Goal: Obtain resource: Download file/media

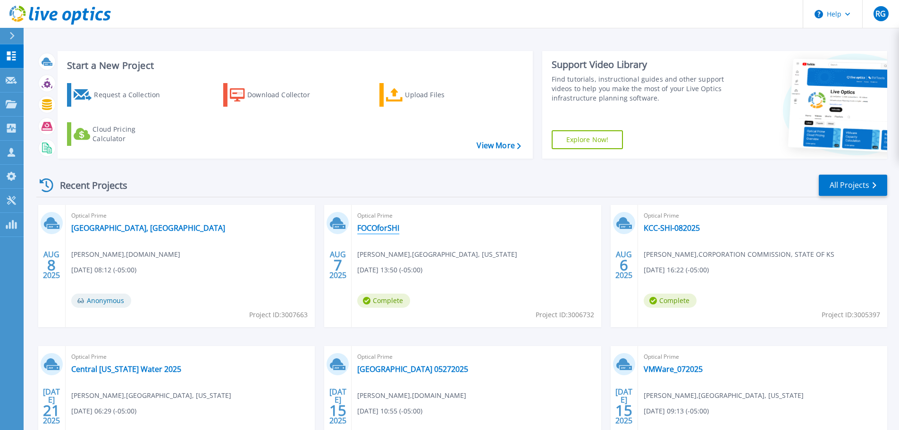
click at [383, 227] on link "FOCOforSHI" at bounding box center [378, 227] width 42 height 9
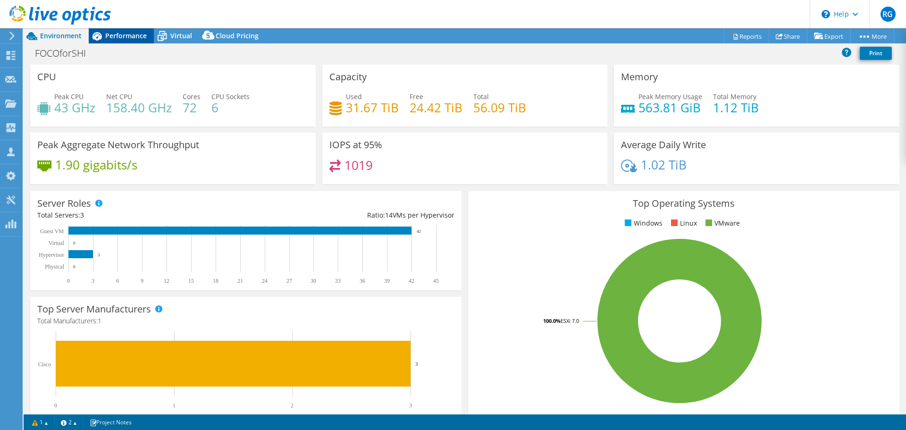
click at [121, 34] on span "Performance" at bounding box center [126, 35] width 42 height 9
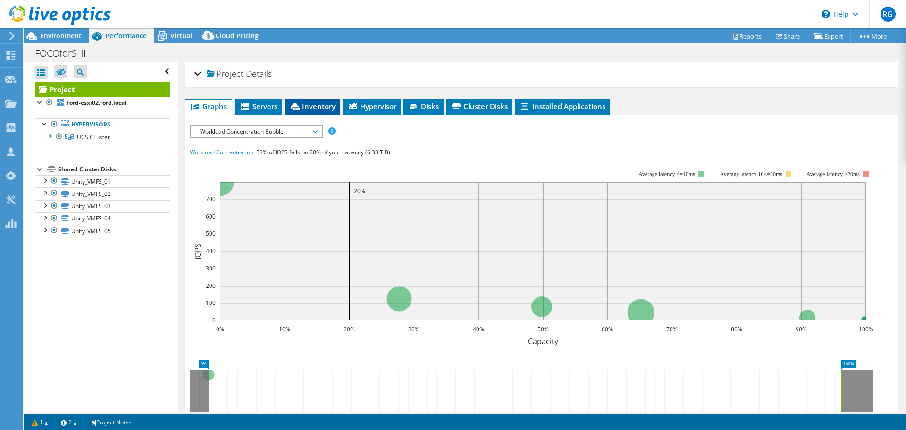
click at [316, 108] on span "Inventory" at bounding box center [312, 105] width 46 height 9
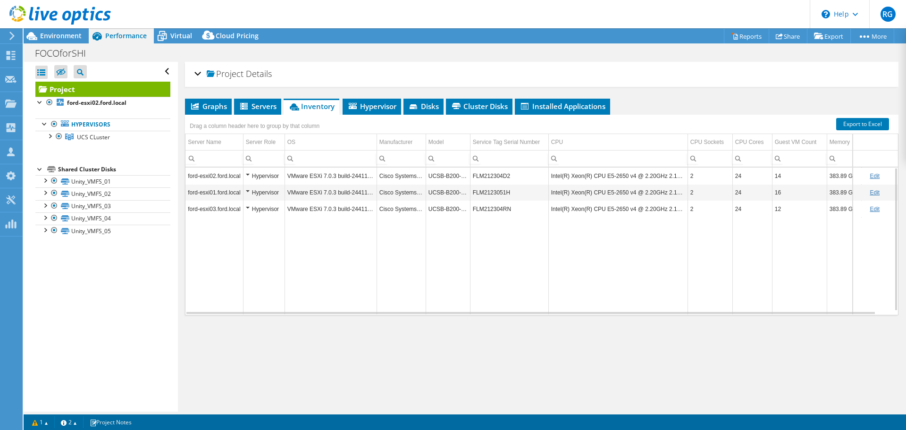
click at [360, 257] on td "Data grid" at bounding box center [331, 265] width 92 height 97
click at [67, 34] on span "Environment" at bounding box center [61, 35] width 42 height 9
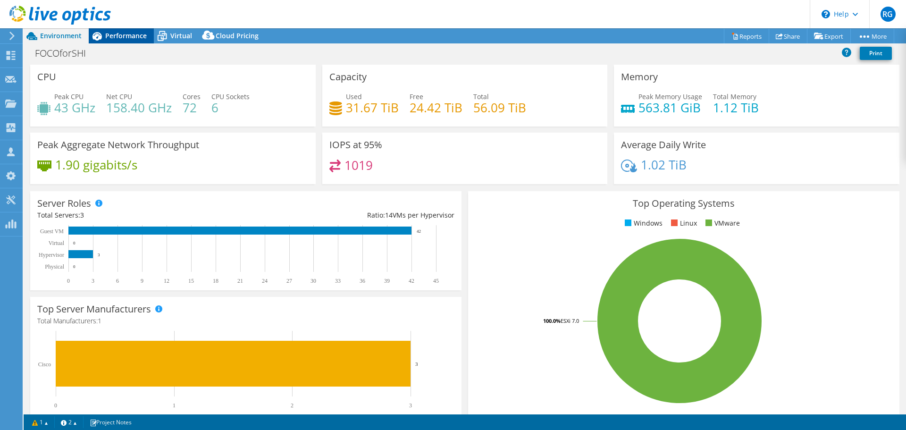
click at [130, 35] on span "Performance" at bounding box center [126, 35] width 42 height 9
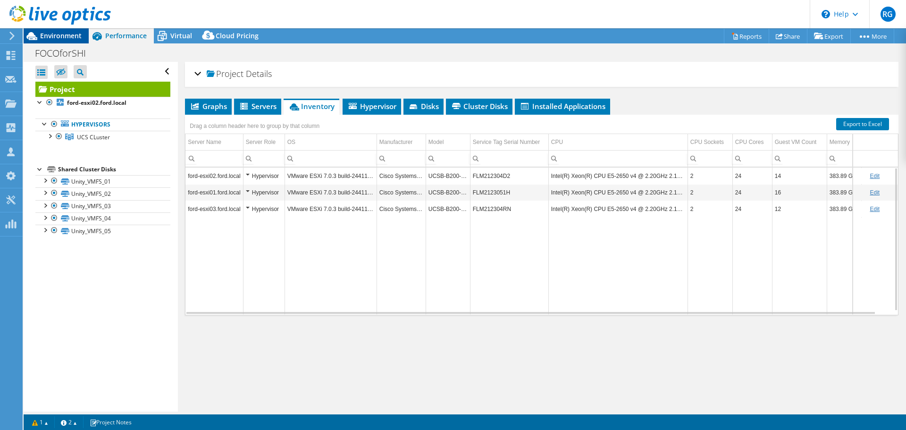
click at [58, 35] on span "Environment" at bounding box center [61, 35] width 42 height 9
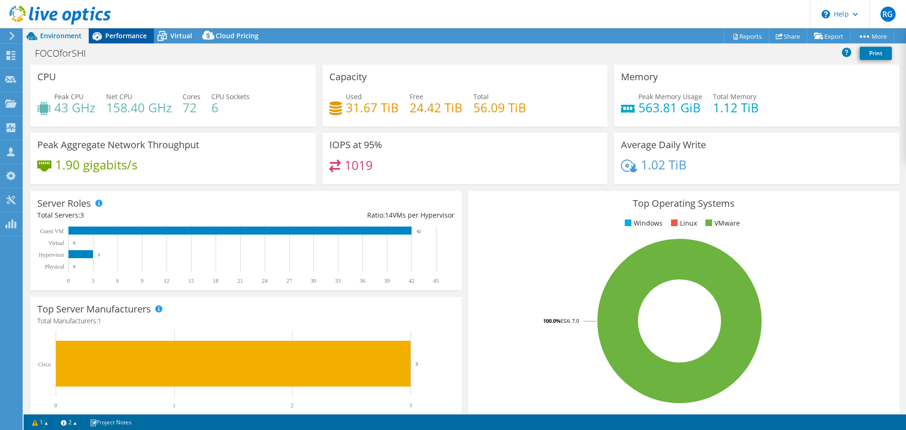
click at [121, 36] on span "Performance" at bounding box center [126, 35] width 42 height 9
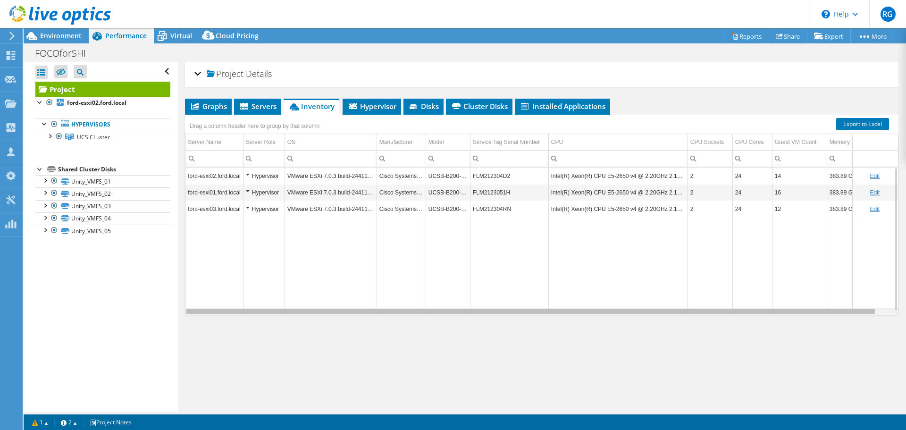
click at [547, 320] on body "RG Partner Team Member Robert Gregory robert_gregory@shi.com shi.com My Profile…" at bounding box center [453, 215] width 906 height 430
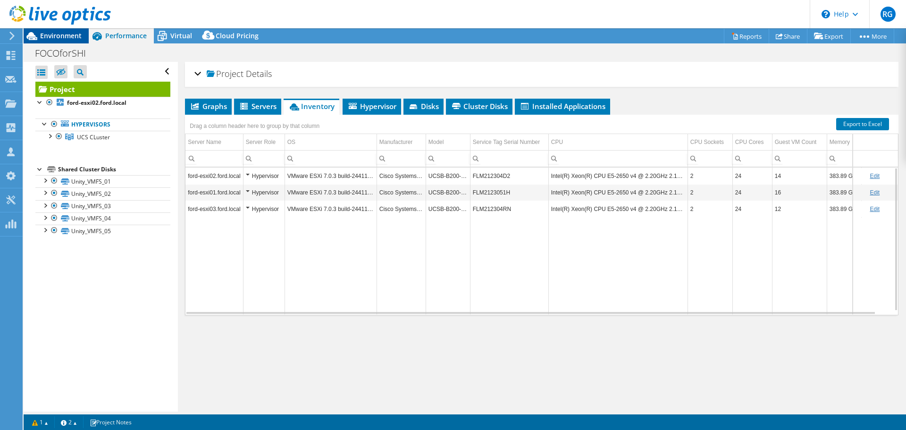
click at [50, 34] on span "Environment" at bounding box center [61, 35] width 42 height 9
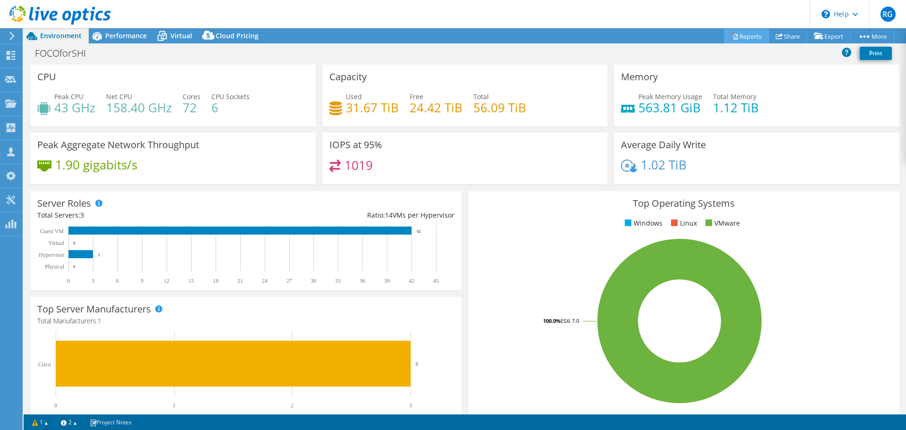
click at [747, 34] on link "Reports" at bounding box center [746, 36] width 45 height 15
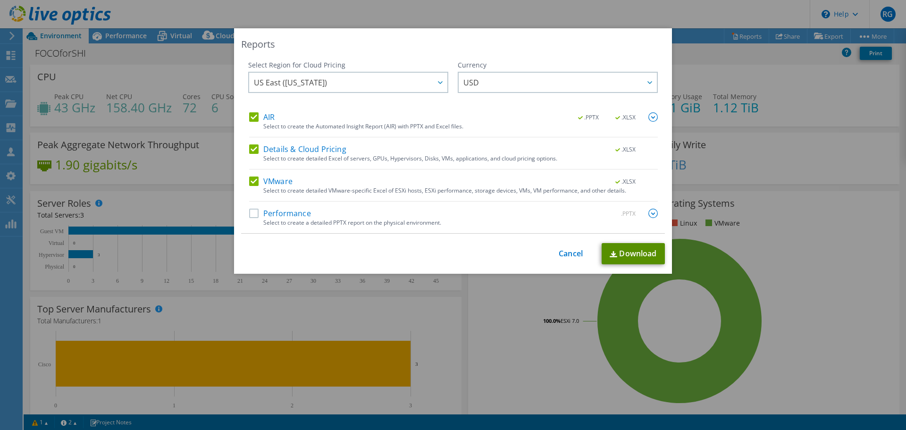
click at [635, 253] on link "Download" at bounding box center [633, 253] width 63 height 21
click at [167, 67] on div "Reports Select Region for Cloud Pricing Asia Pacific (Hong Kong) Asia Pacific (…" at bounding box center [453, 214] width 906 height 373
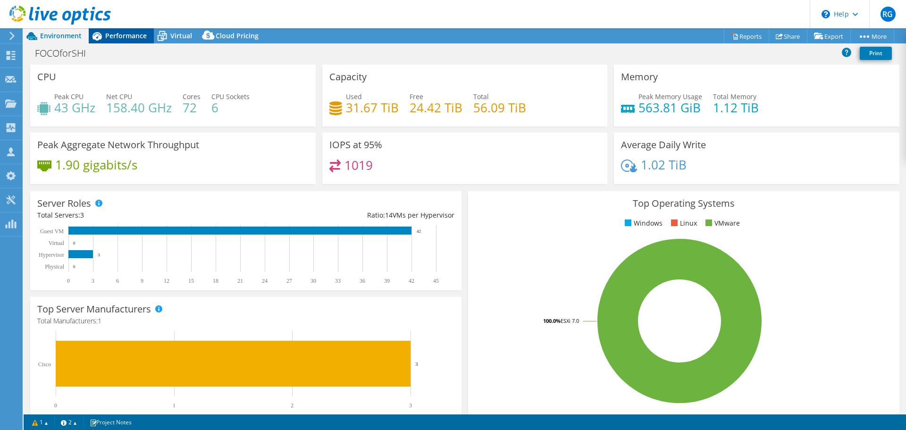
click at [128, 37] on span "Performance" at bounding box center [126, 35] width 42 height 9
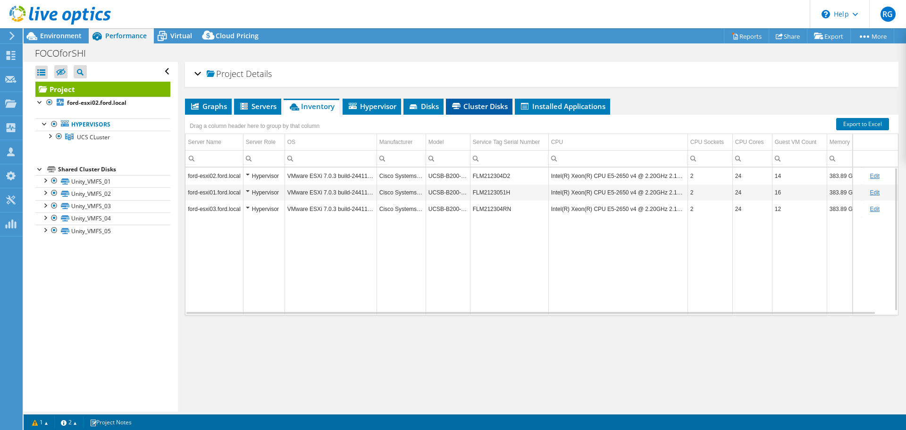
click at [473, 105] on span "Cluster Disks" at bounding box center [479, 105] width 57 height 9
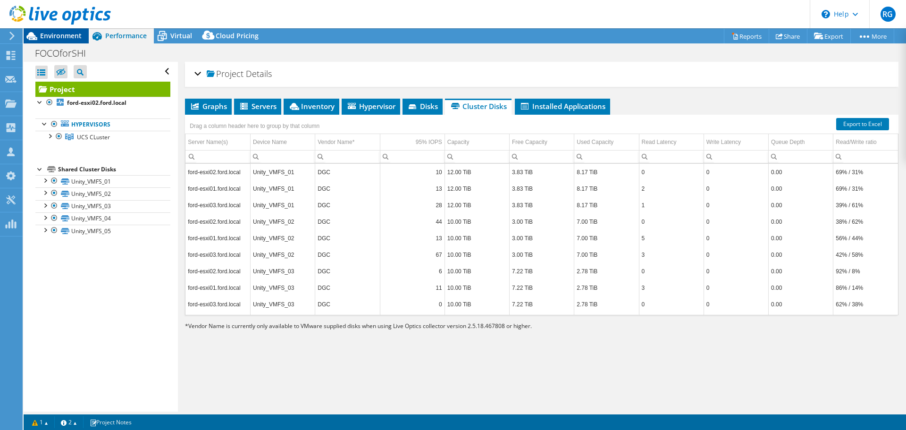
click at [68, 34] on span "Environment" at bounding box center [61, 35] width 42 height 9
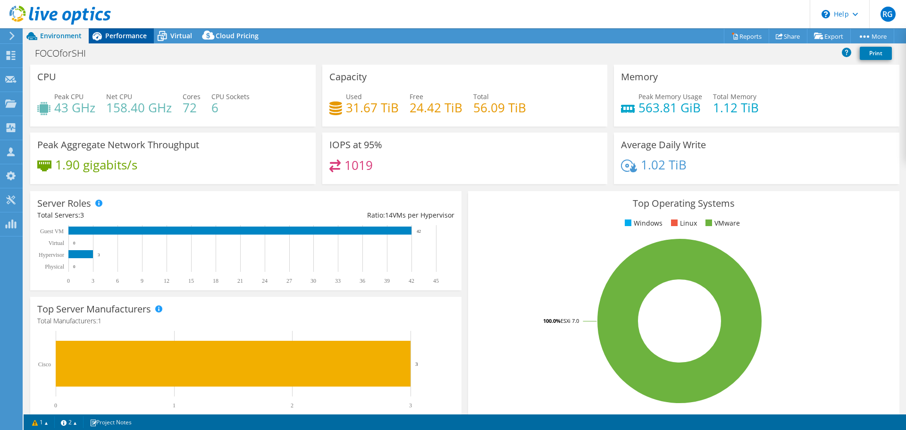
click at [135, 33] on span "Performance" at bounding box center [126, 35] width 42 height 9
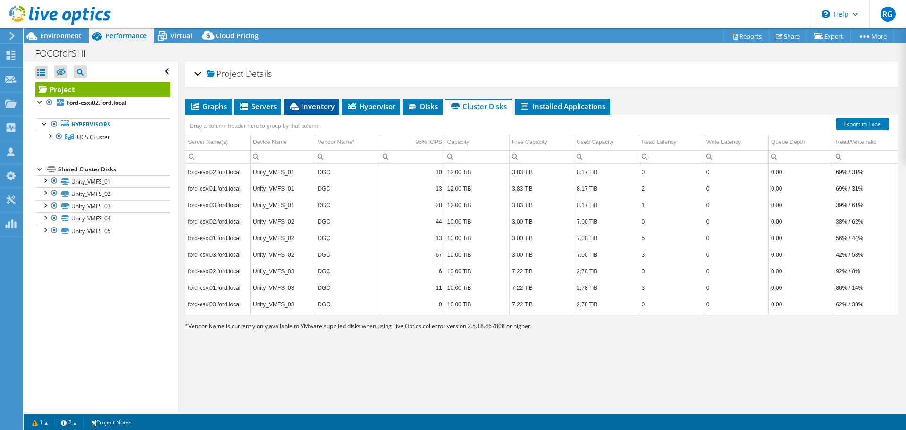
click at [318, 108] on span "Inventory" at bounding box center [311, 105] width 46 height 9
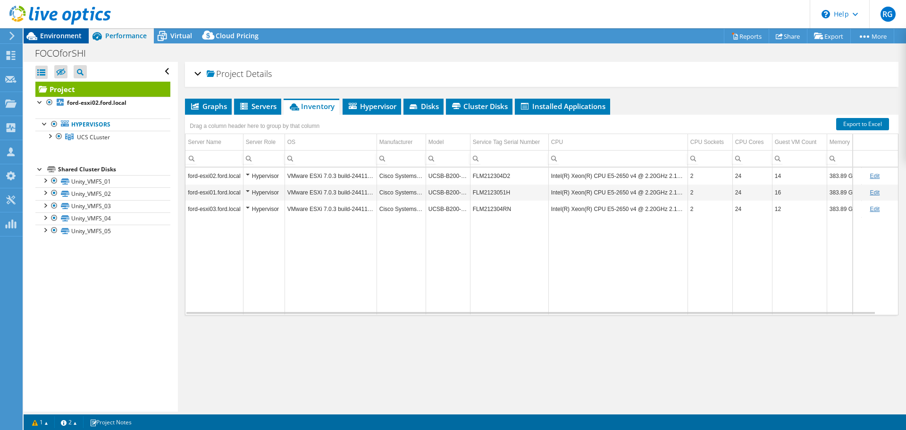
click at [66, 34] on span "Environment" at bounding box center [61, 35] width 42 height 9
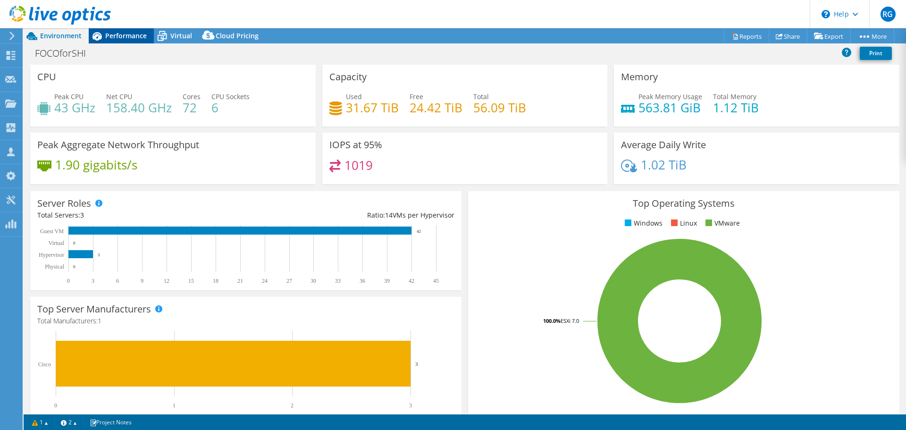
click at [135, 38] on span "Performance" at bounding box center [126, 35] width 42 height 9
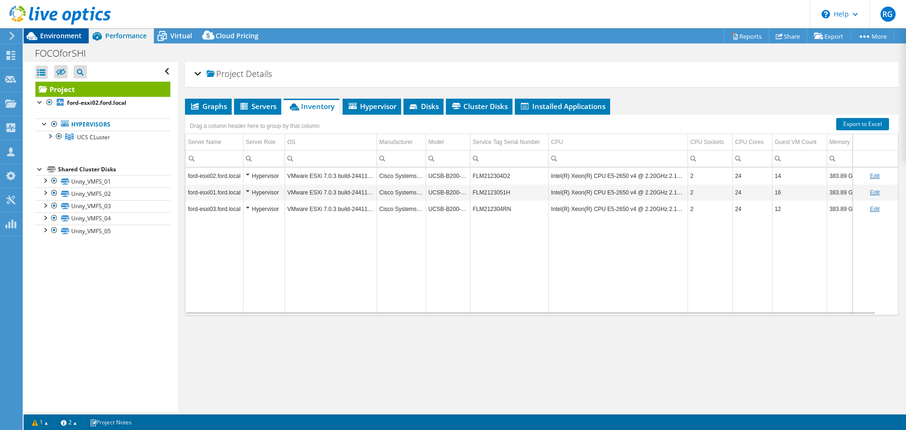
click at [71, 34] on span "Environment" at bounding box center [61, 35] width 42 height 9
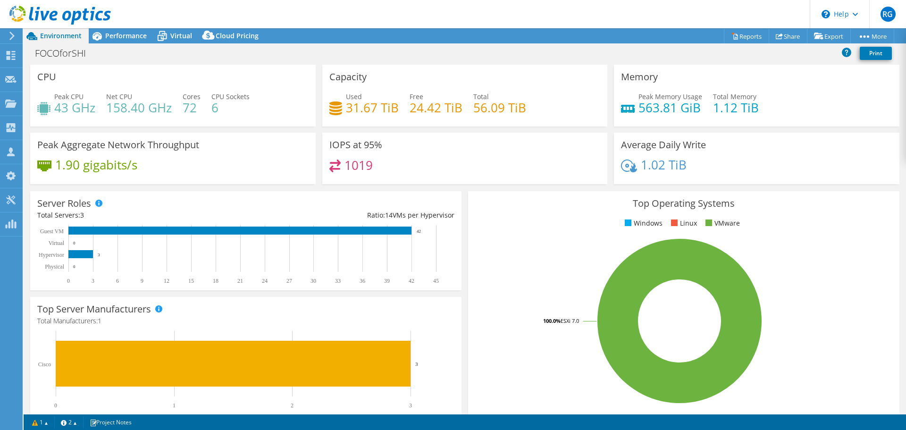
select select "USD"
